Goal: Task Accomplishment & Management: Manage account settings

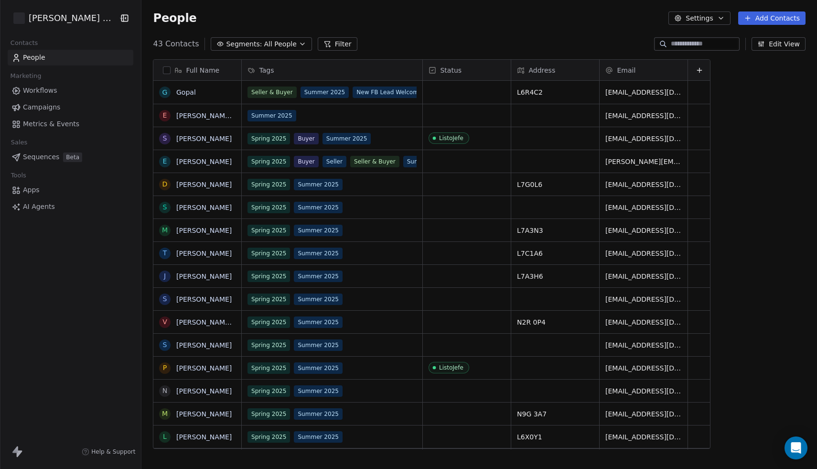
scroll to position [412, 688]
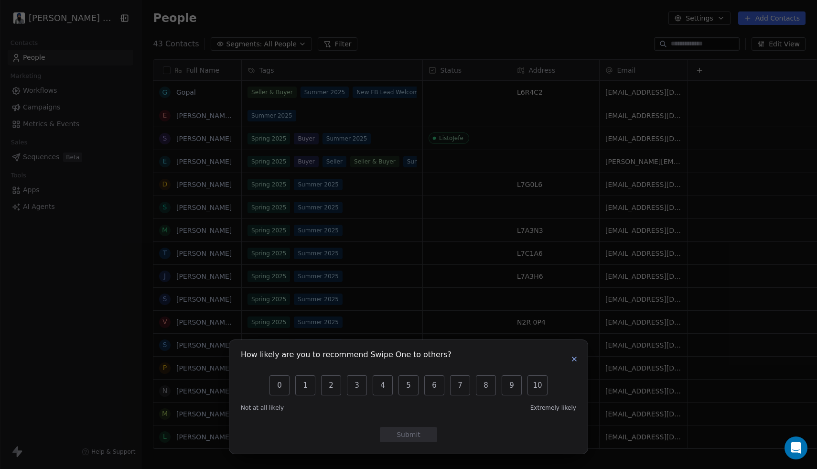
click at [573, 357] on icon "button" at bounding box center [574, 359] width 8 height 8
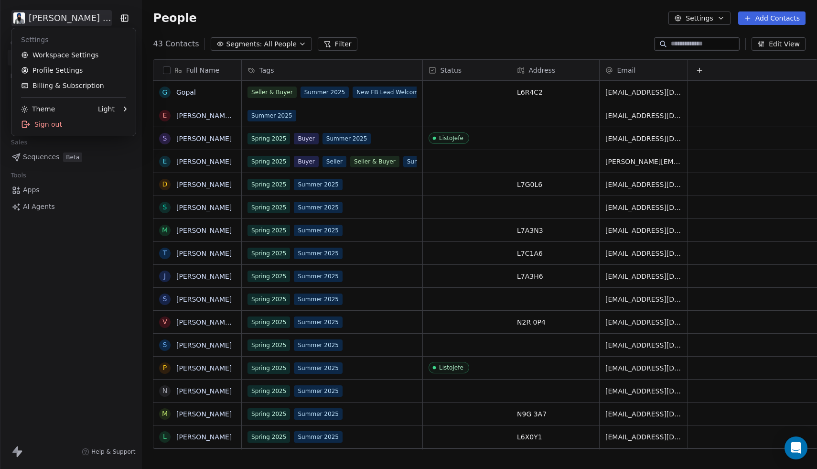
click at [49, 19] on html "[PERSON_NAME] Re/Max Contacts People Marketing Workflows Campaigns Metrics & Ev…" at bounding box center [408, 234] width 817 height 469
click at [50, 65] on link "Profile Settings" at bounding box center [73, 70] width 117 height 15
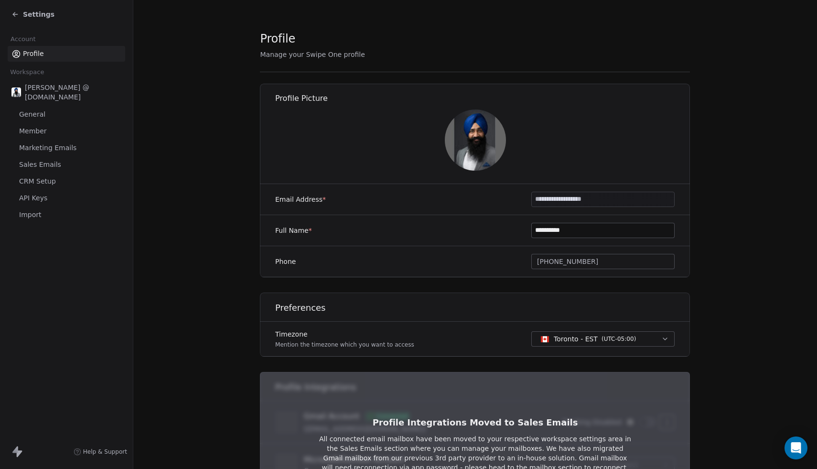
click at [53, 160] on span "Sales Emails" at bounding box center [40, 165] width 42 height 10
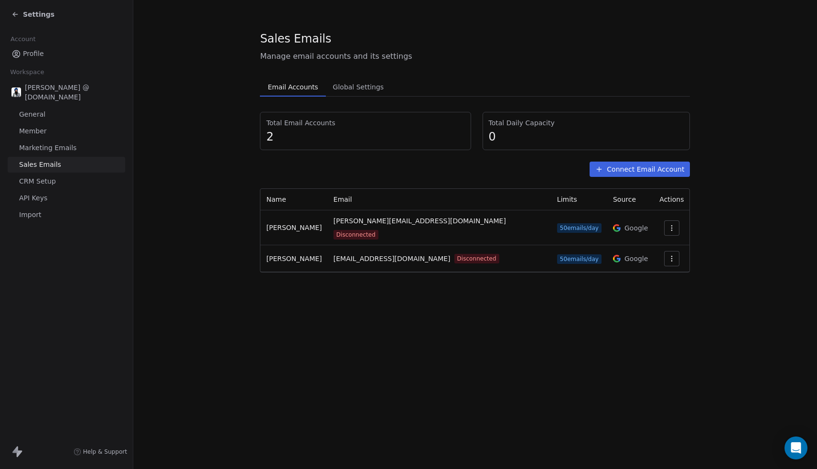
click at [633, 173] on button "Connect Email Account" at bounding box center [639, 168] width 100 height 15
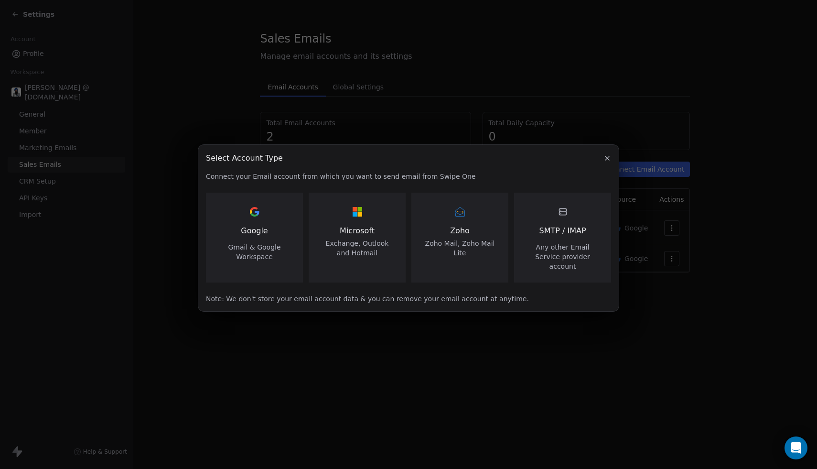
click at [279, 261] on span "Gmail & Google Workspace" at bounding box center [254, 251] width 74 height 19
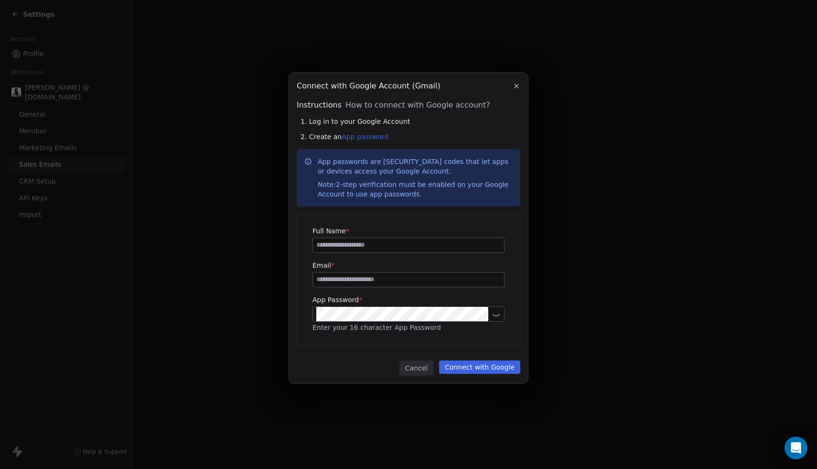
click at [325, 247] on input at bounding box center [408, 245] width 191 height 14
type input "*"
type input "**********"
click at [324, 284] on input at bounding box center [408, 279] width 191 height 14
type input "**********"
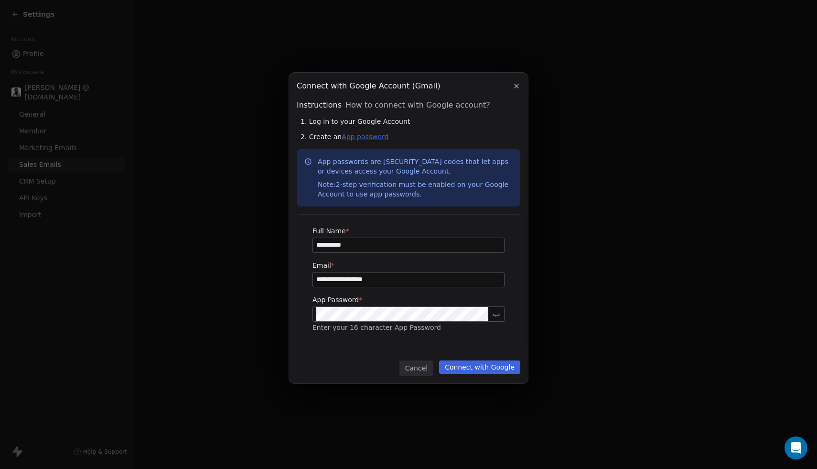
click at [361, 138] on link "App password" at bounding box center [364, 137] width 47 height 8
click at [482, 364] on button "Connect with Google" at bounding box center [479, 366] width 81 height 13
